Goal: Transaction & Acquisition: Purchase product/service

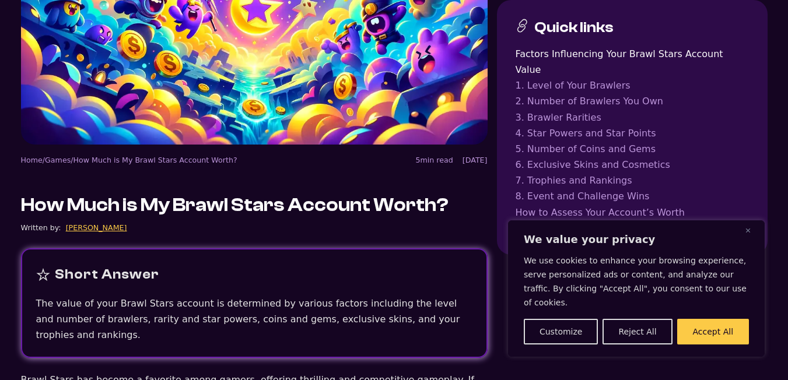
scroll to position [233, 0]
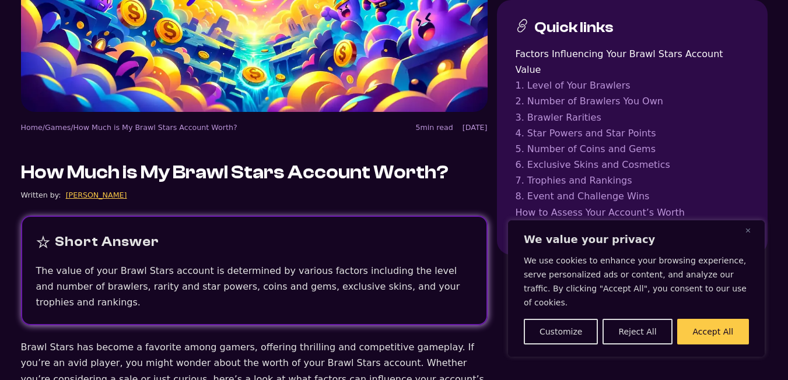
click at [743, 244] on div "We value your privacy We use cookies to enhance your browsing experience, serve…" at bounding box center [636, 289] width 257 height 137
click at [750, 233] on img "Close" at bounding box center [748, 230] width 5 height 5
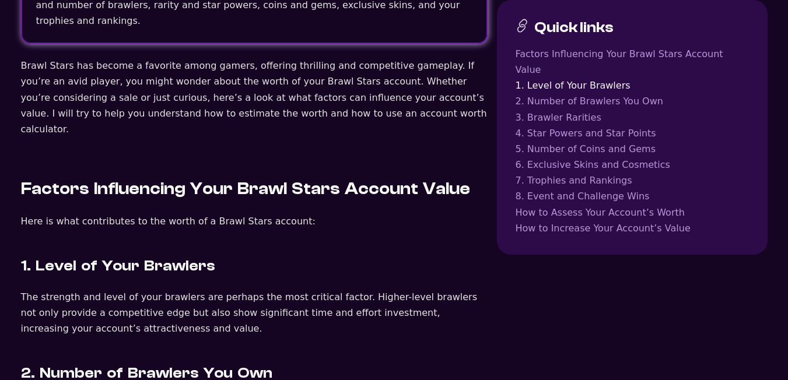
scroll to position [292, 0]
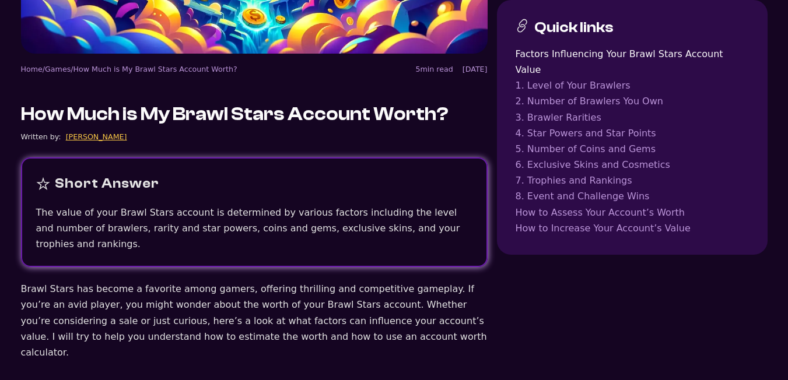
click at [102, 174] on div "Short Answer" at bounding box center [107, 184] width 104 height 23
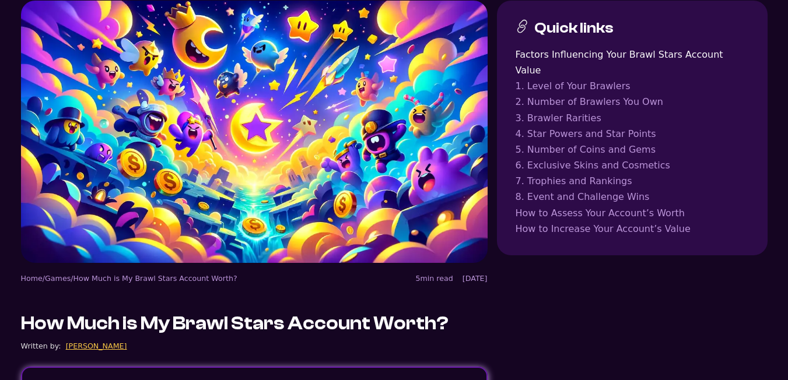
scroll to position [58, 0]
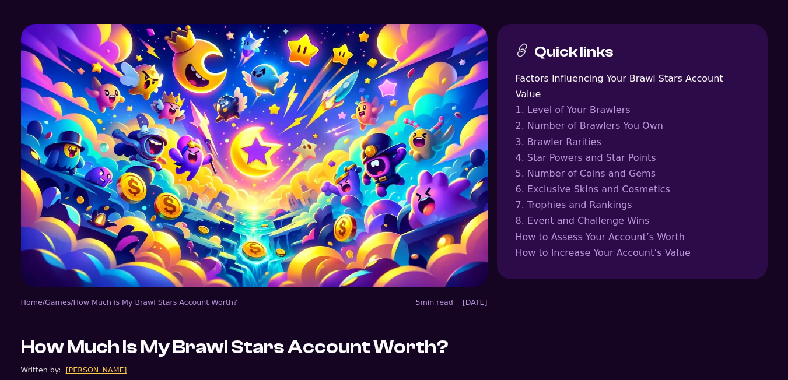
click at [579, 245] on link "How to Increase Your Account’s Value" at bounding box center [632, 253] width 233 height 16
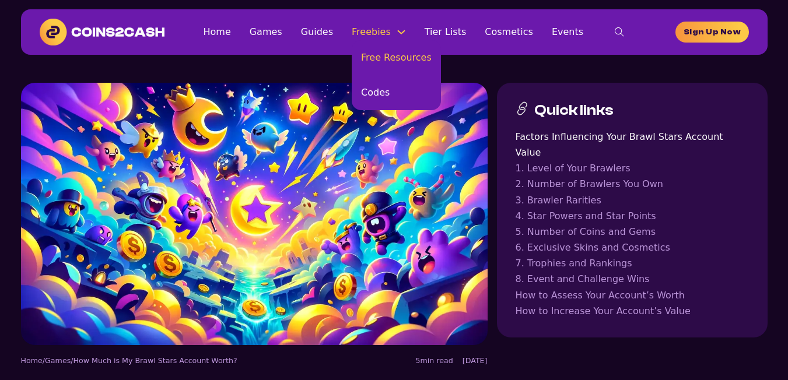
click at [389, 58] on link "Free Resources" at bounding box center [396, 57] width 89 height 35
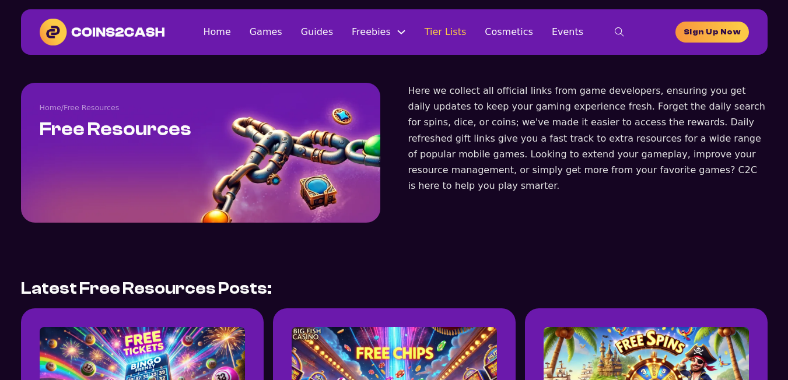
click at [443, 29] on link "Tier Lists" at bounding box center [446, 32] width 42 height 16
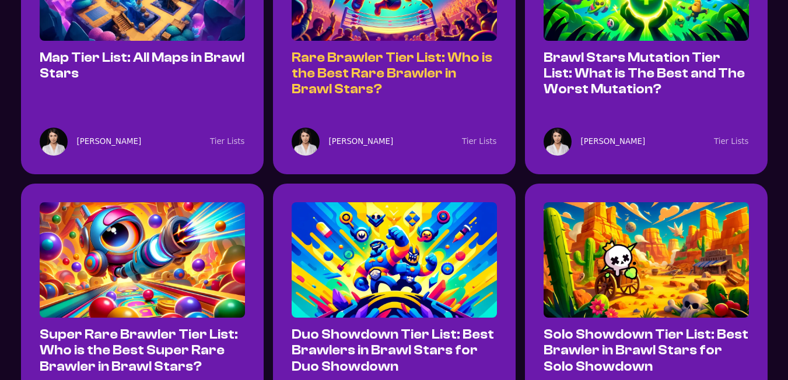
scroll to position [700, 0]
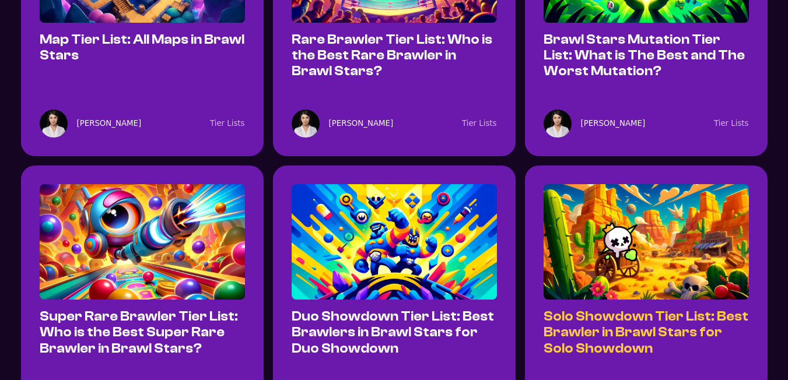
click at [718, 309] on link "Solo Showdown Tier List: Best Brawler in Brawl Stars for Solo Showdown" at bounding box center [646, 332] width 205 height 47
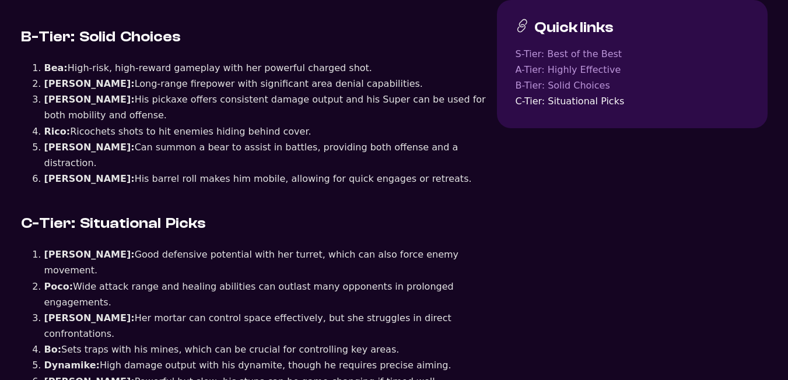
scroll to position [1225, 0]
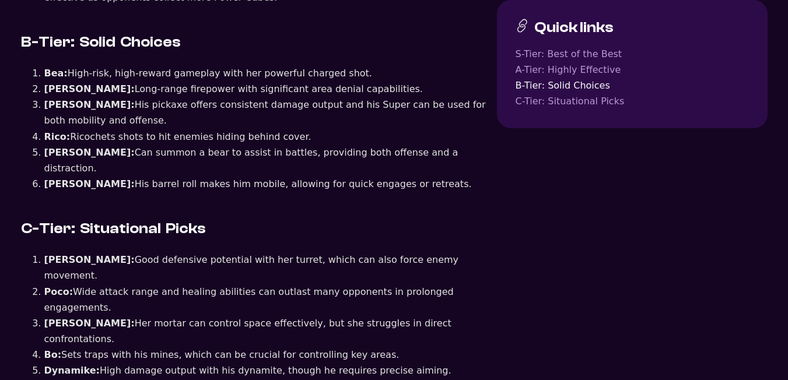
click at [604, 99] on link "C-Tier: Situational Picks" at bounding box center [632, 101] width 233 height 16
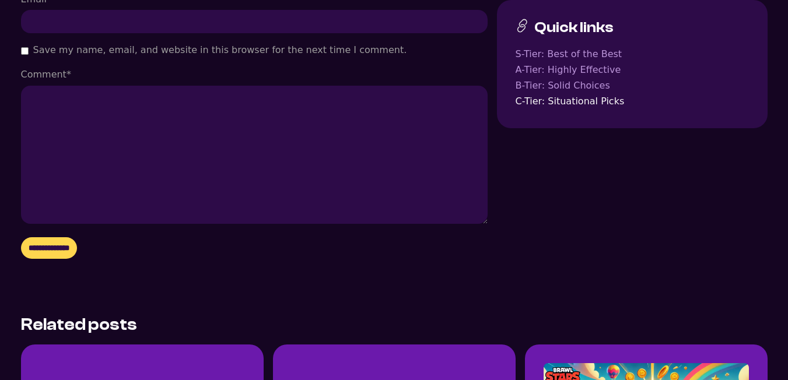
scroll to position [2120, 0]
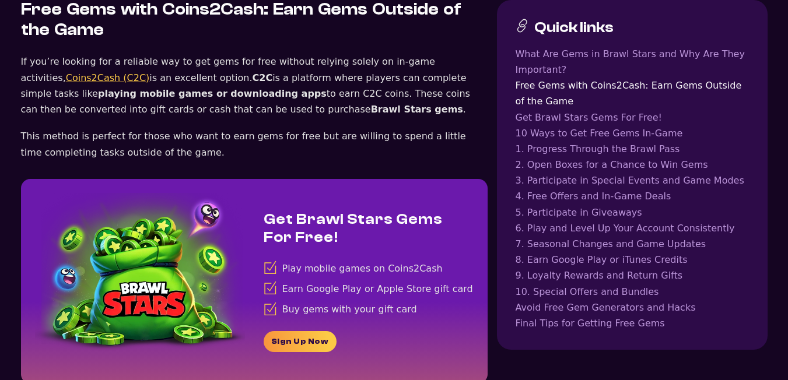
scroll to position [1050, 0]
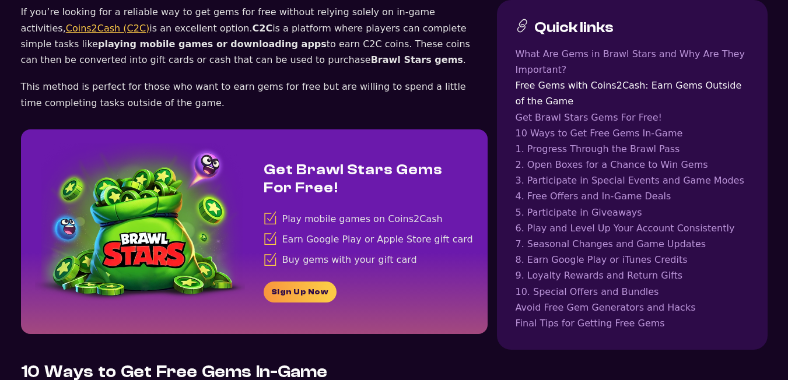
click at [300, 282] on link "Sign Up Now" at bounding box center [300, 292] width 73 height 21
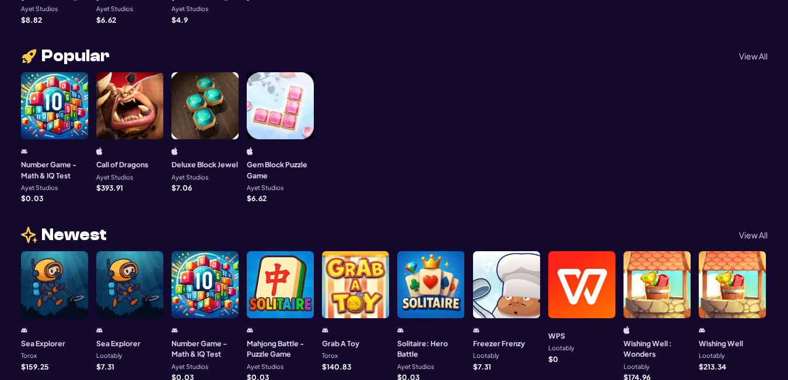
scroll to position [817, 0]
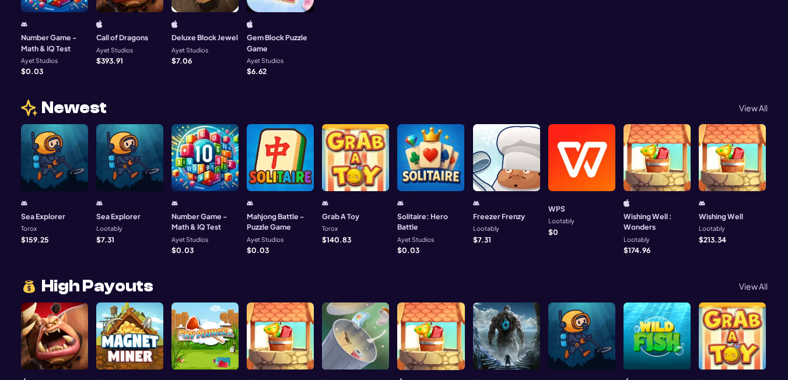
click at [560, 204] on h3 "WPS" at bounding box center [556, 209] width 17 height 11
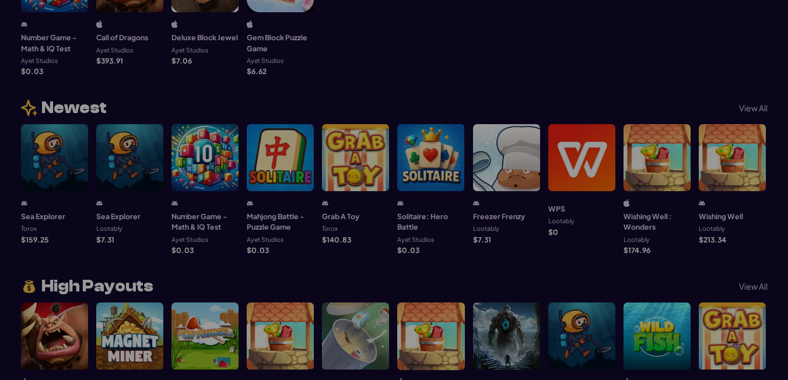
click at [570, 192] on div at bounding box center [394, 190] width 788 height 380
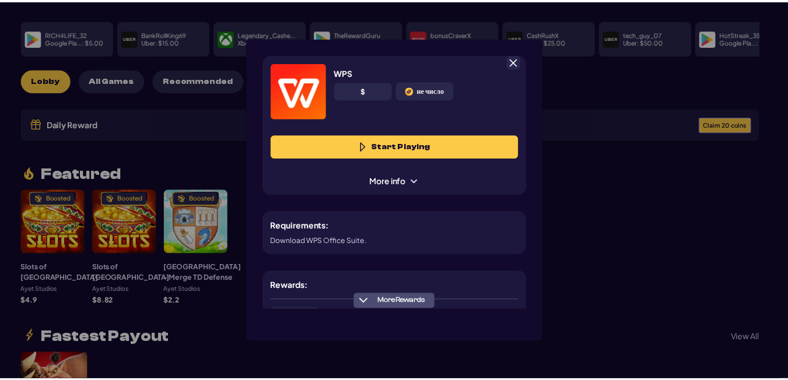
scroll to position [58, 0]
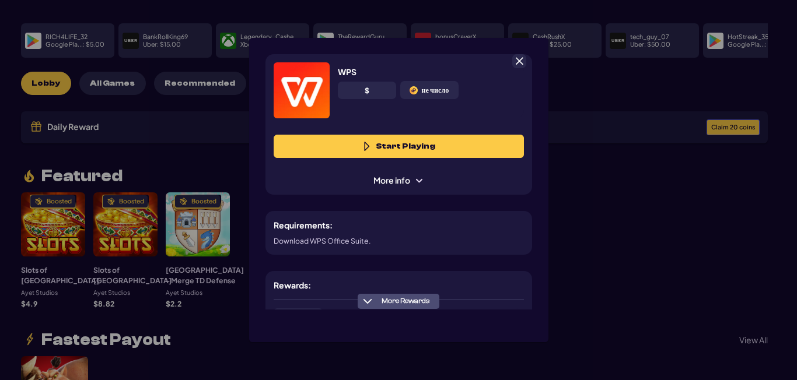
click at [514, 56] on span at bounding box center [519, 61] width 11 height 11
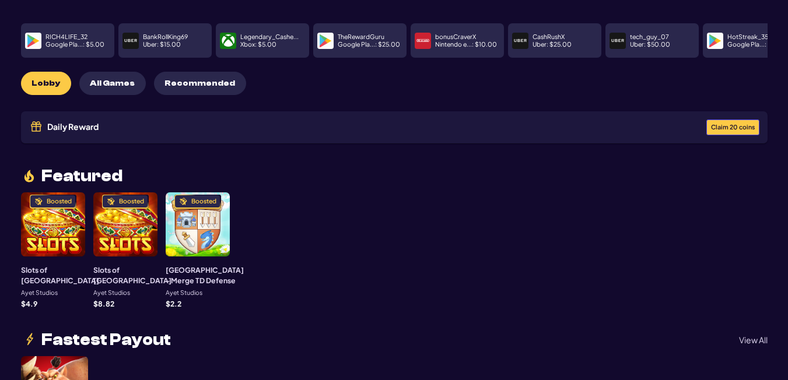
click at [714, 124] on span "Claim 20 coins" at bounding box center [733, 127] width 44 height 6
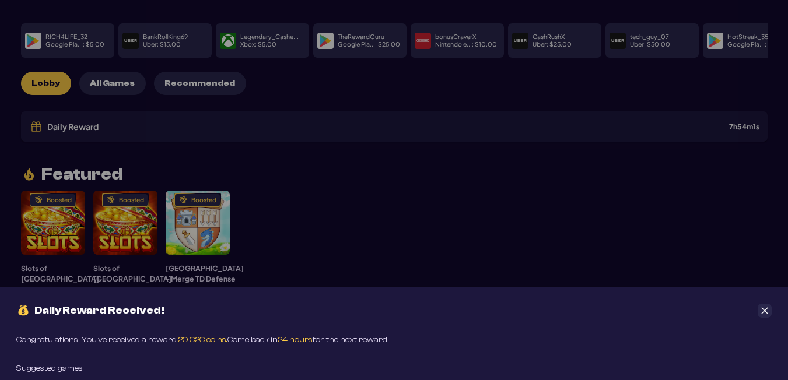
click at [632, 167] on div "Daily Reward Received! Congratulations! You’ve received a reward: 20 C2C coins.…" at bounding box center [394, 190] width 788 height 380
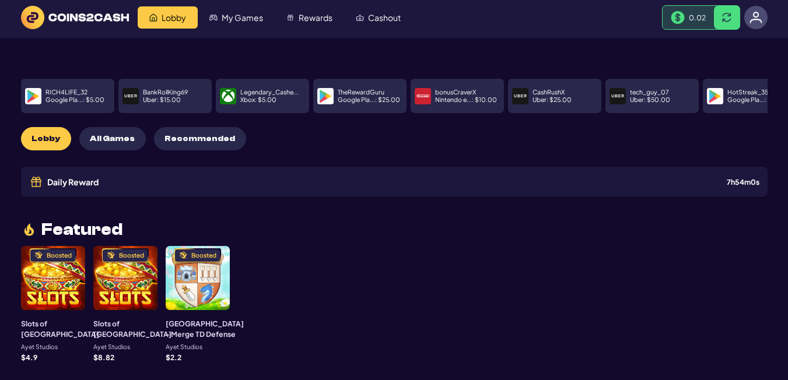
scroll to position [0, 0]
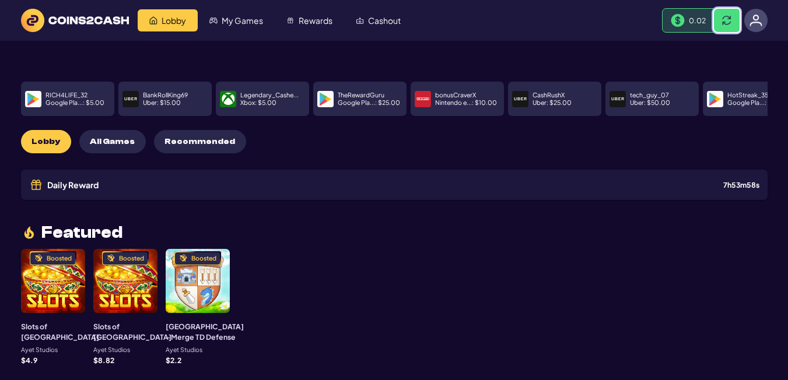
click at [726, 16] on span at bounding box center [726, 20] width 9 height 9
click at [722, 31] on button at bounding box center [727, 20] width 26 height 23
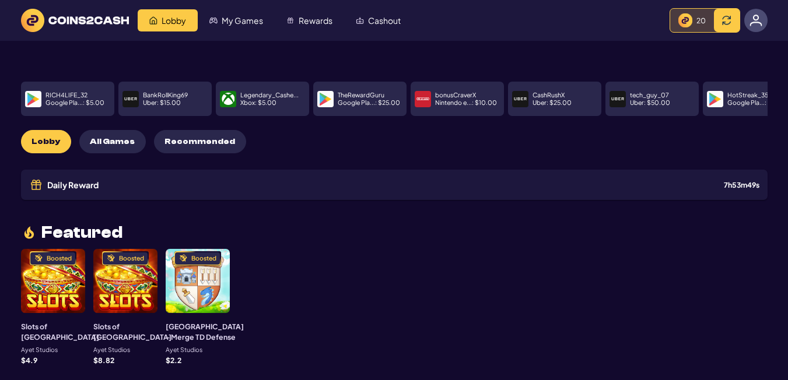
click at [756, 20] on img at bounding box center [756, 20] width 13 height 13
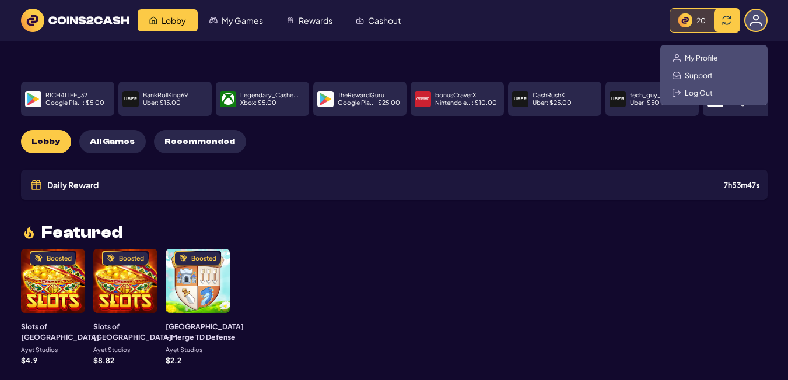
click at [360, 22] on img "Cashout" at bounding box center [360, 20] width 8 height 8
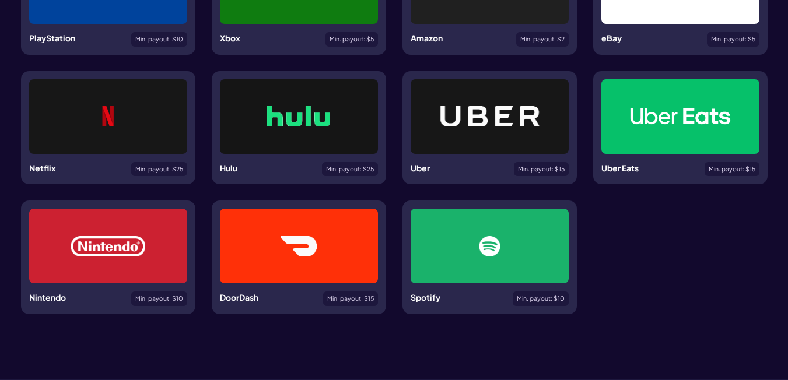
scroll to position [408, 0]
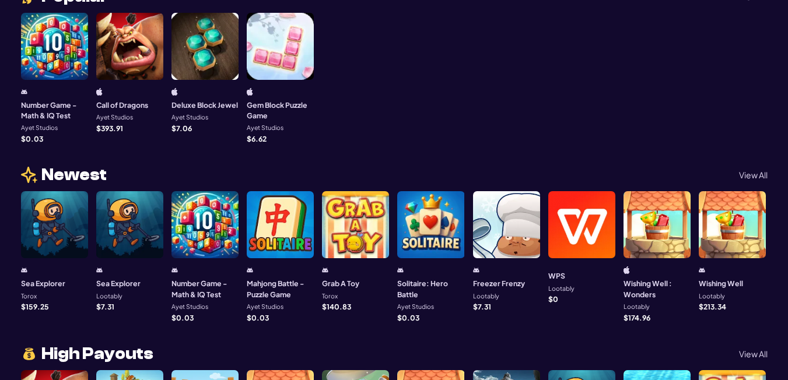
scroll to position [817, 0]
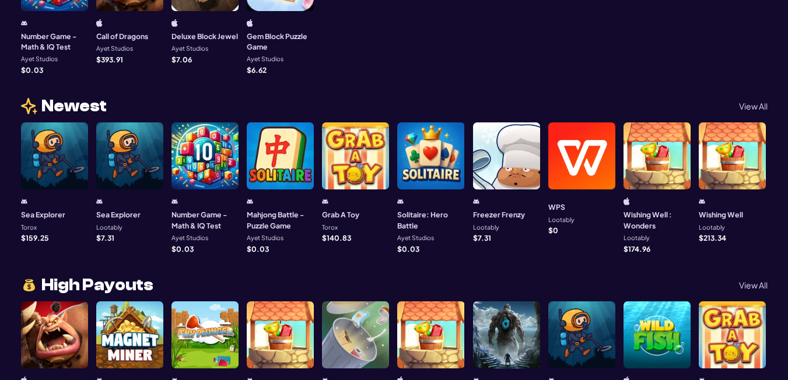
click at [45, 210] on h3 "Sea Explorer" at bounding box center [43, 214] width 44 height 11
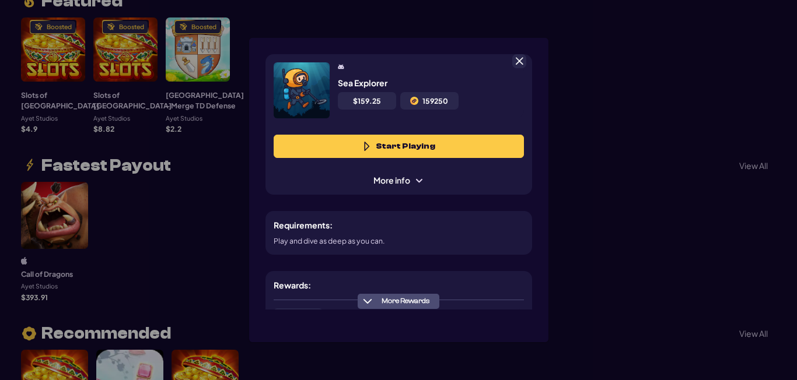
scroll to position [58, 0]
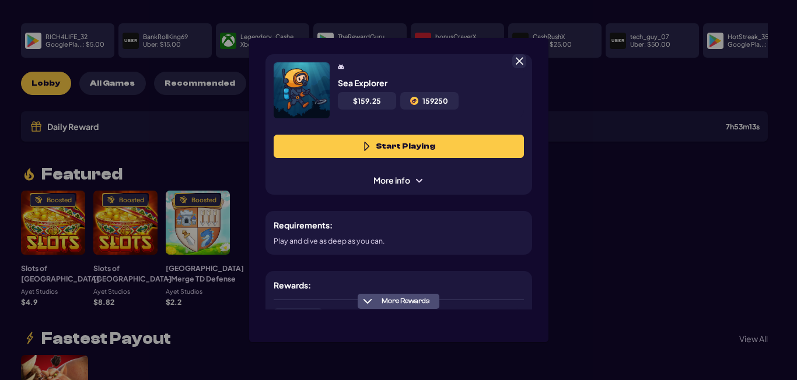
click at [406, 188] on div "Sea Explorer $ 159.25 159250 Start Playing More info" at bounding box center [398, 124] width 267 height 141
click at [419, 181] on span at bounding box center [418, 180] width 9 height 9
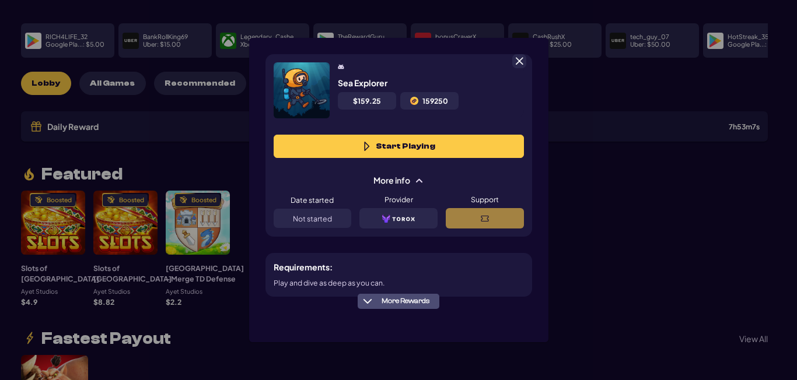
click at [414, 174] on span "More info" at bounding box center [398, 180] width 67 height 12
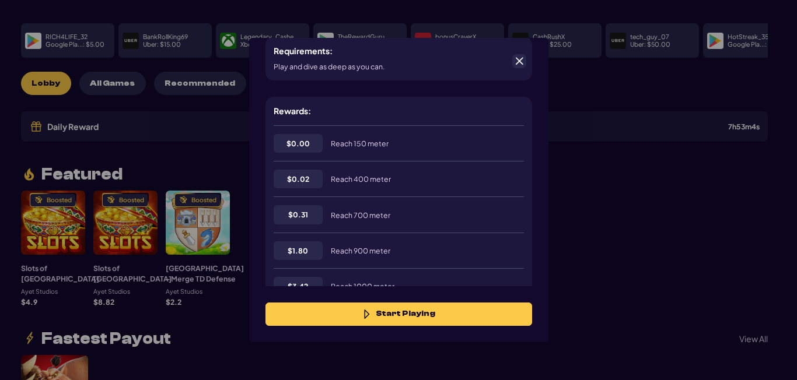
scroll to position [172, 0]
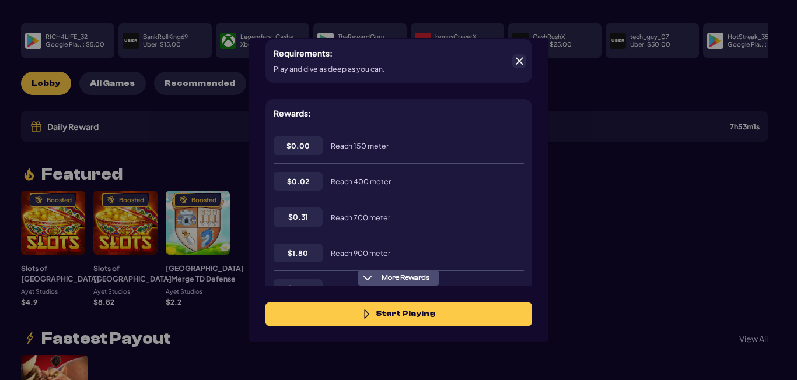
click at [407, 276] on span "More Rewards" at bounding box center [405, 278] width 57 height 9
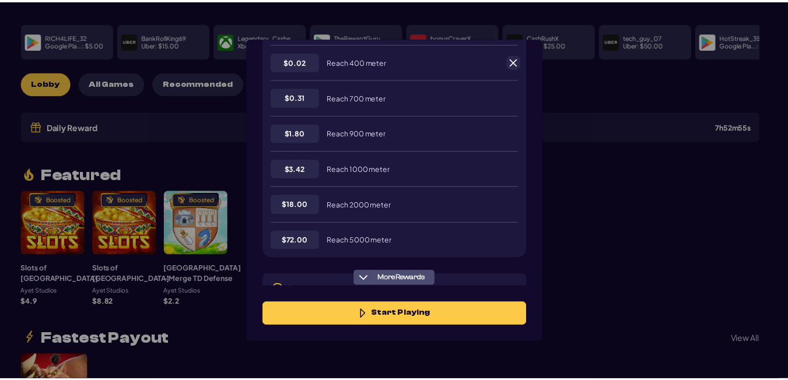
scroll to position [347, 0]
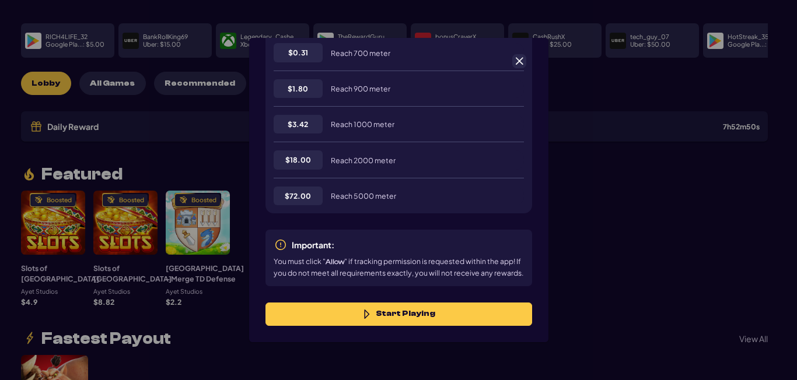
click at [550, 200] on div "Sea Explorer $ 159.25 159250 Start Playing More info Requirements: Play and div…" at bounding box center [398, 190] width 797 height 380
click at [523, 57] on span at bounding box center [519, 61] width 11 height 11
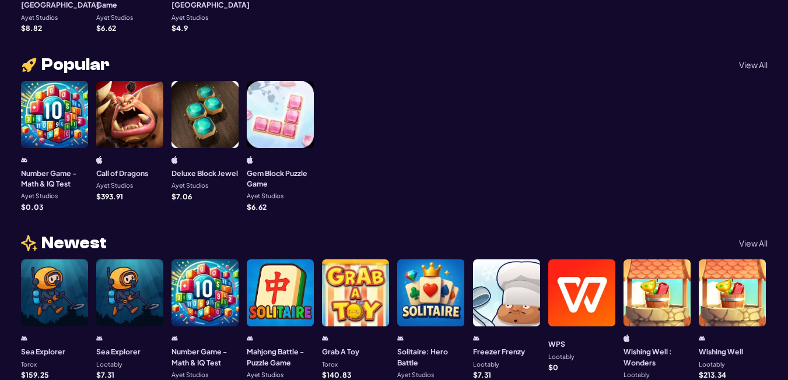
scroll to position [817, 0]
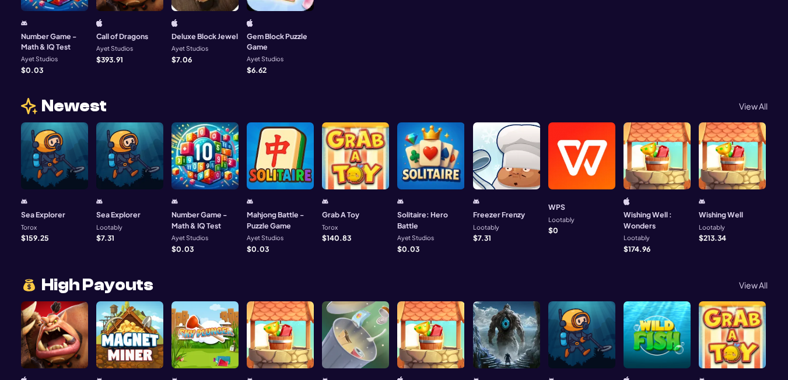
click at [37, 215] on div "Sea Explorer Torox $ 159.25" at bounding box center [54, 220] width 67 height 44
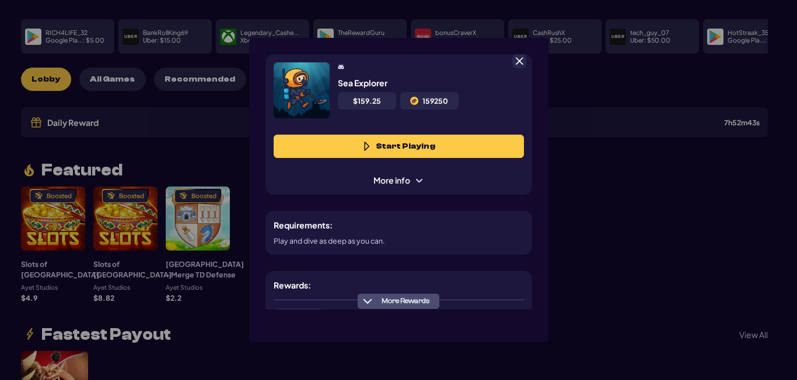
scroll to position [58, 0]
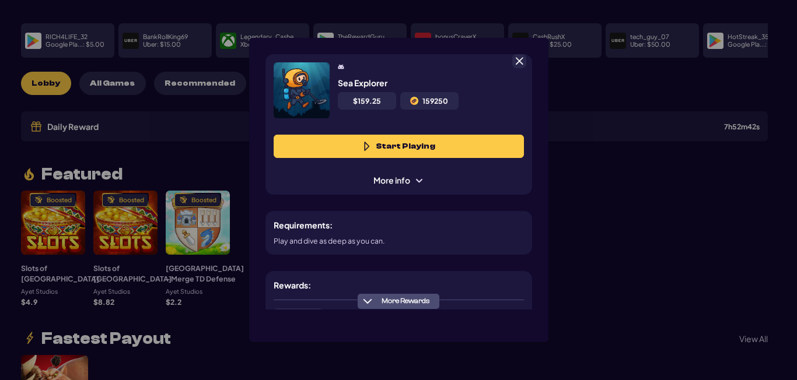
click at [408, 180] on span "More info" at bounding box center [398, 180] width 67 height 12
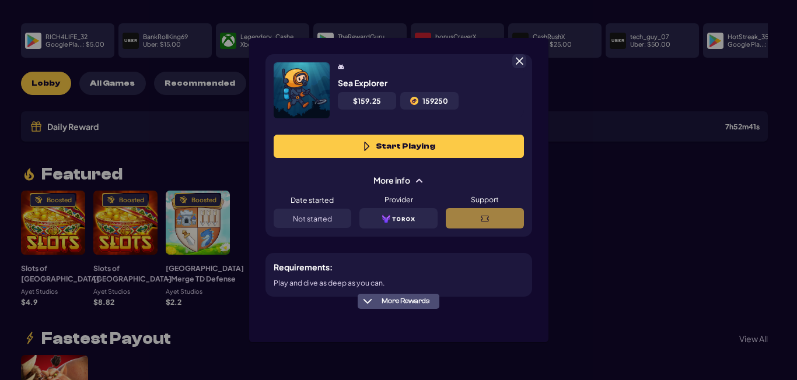
click at [360, 103] on span "$ 159.25" at bounding box center [367, 100] width 28 height 9
click at [366, 104] on span "$ 159.25" at bounding box center [367, 100] width 28 height 9
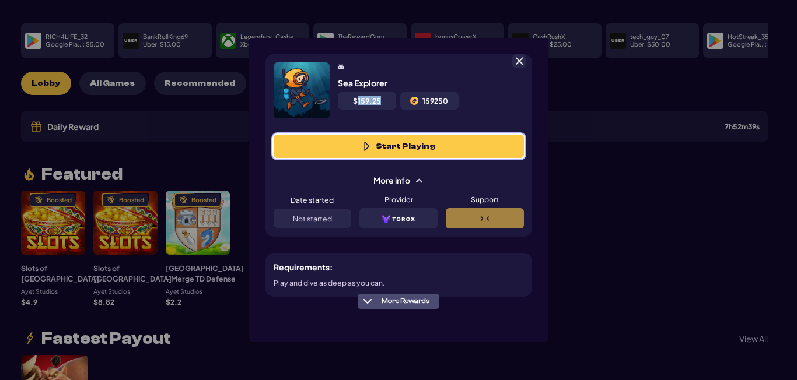
click at [439, 137] on button "Start Playing" at bounding box center [399, 146] width 250 height 23
